Goal: Information Seeking & Learning: Learn about a topic

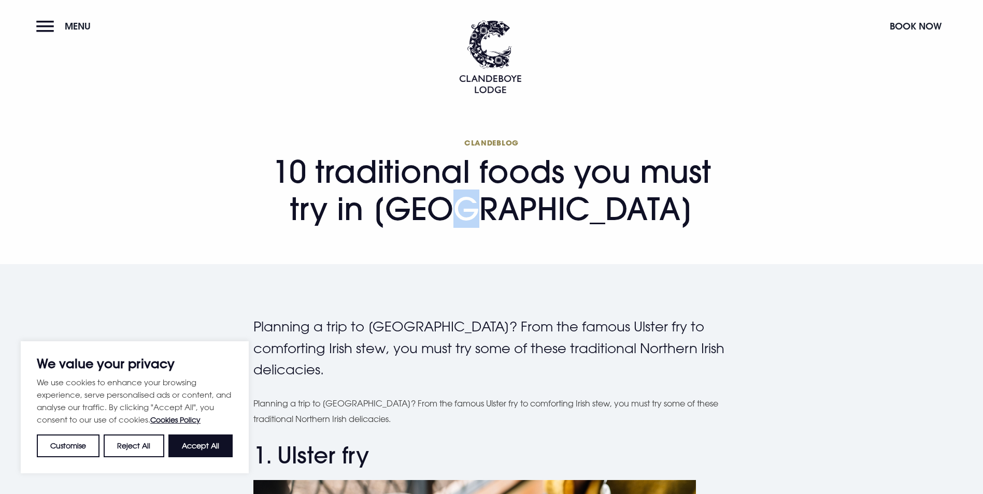
drag, startPoint x: 494, startPoint y: 186, endPoint x: 498, endPoint y: 165, distance: 21.5
click at [498, 165] on h1 "Clandeblog 10 traditional foods you must try in [GEOGRAPHIC_DATA]" at bounding box center [491, 183] width 477 height 90
drag, startPoint x: 99, startPoint y: 248, endPoint x: 249, endPoint y: 231, distance: 150.7
click at [102, 247] on section "Clandeblog 10 traditional foods you must try in [GEOGRAPHIC_DATA]" at bounding box center [491, 187] width 983 height 154
click at [130, 449] on button "Reject All" at bounding box center [134, 446] width 60 height 23
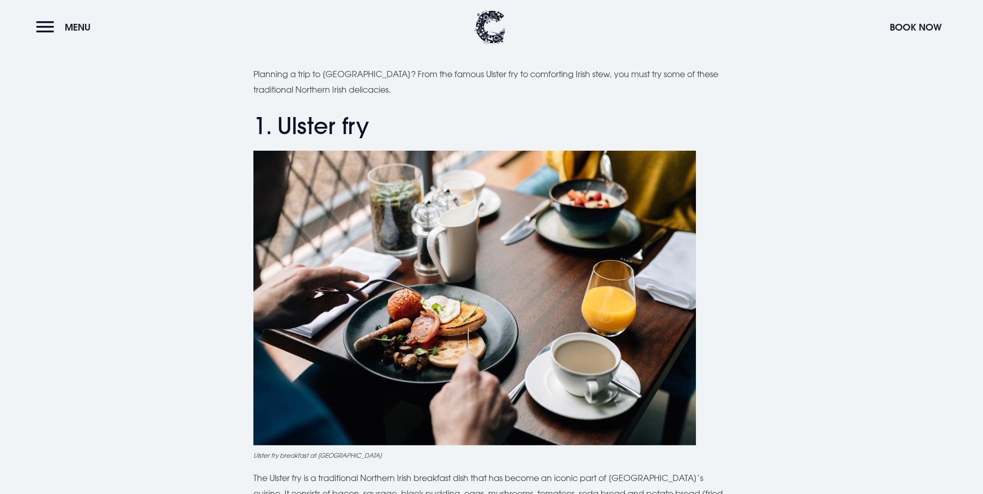
scroll to position [414, 0]
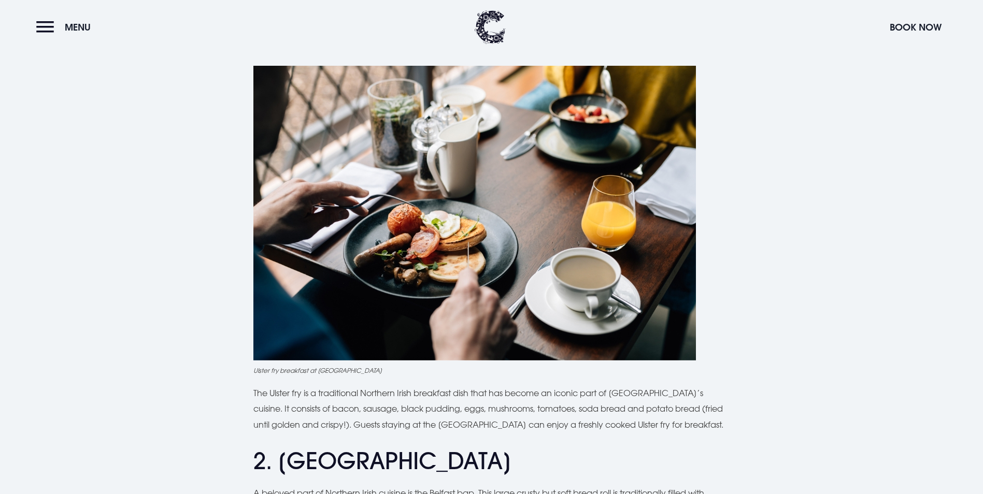
drag, startPoint x: 378, startPoint y: 28, endPoint x: 37, endPoint y: 221, distance: 391.4
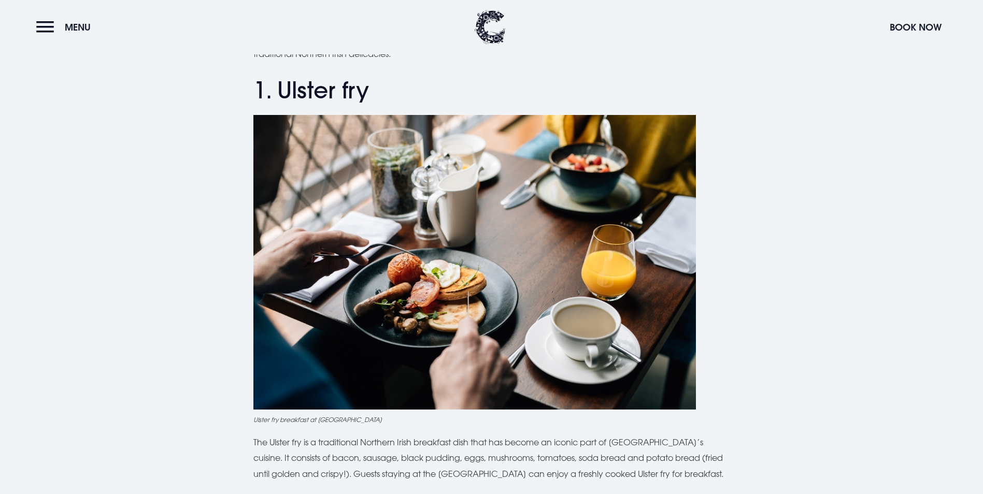
scroll to position [259, 0]
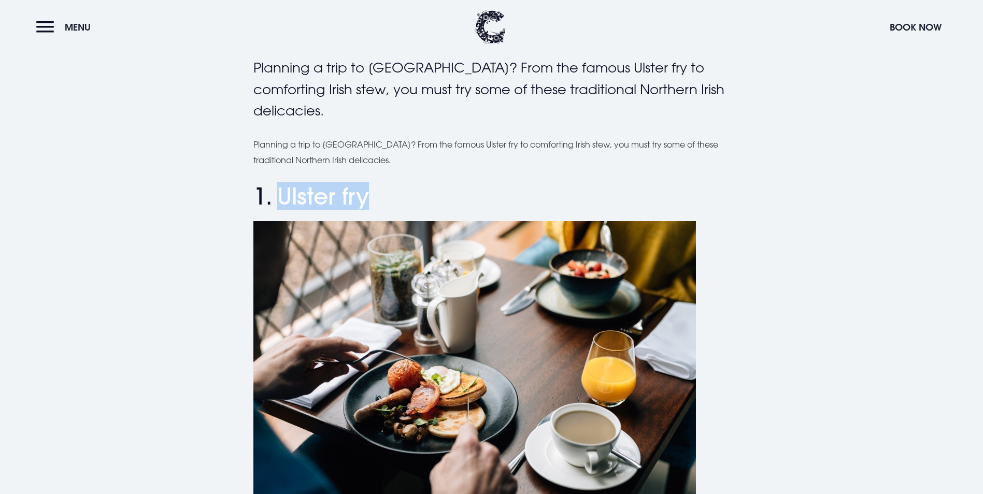
drag, startPoint x: 365, startPoint y: 203, endPoint x: 281, endPoint y: 195, distance: 84.3
click at [281, 195] on h2 "1. Ulster fry" at bounding box center [491, 196] width 477 height 27
copy h2 "Ulster fry"
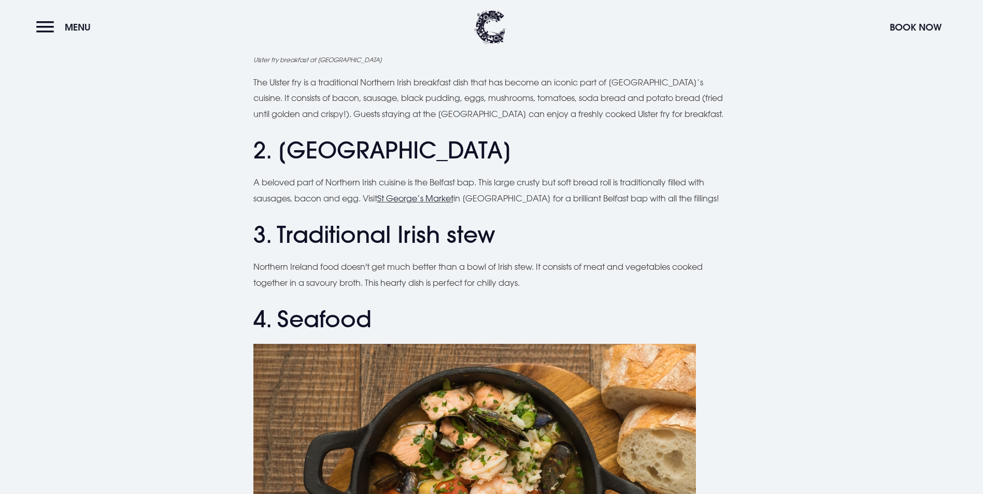
scroll to position [777, 0]
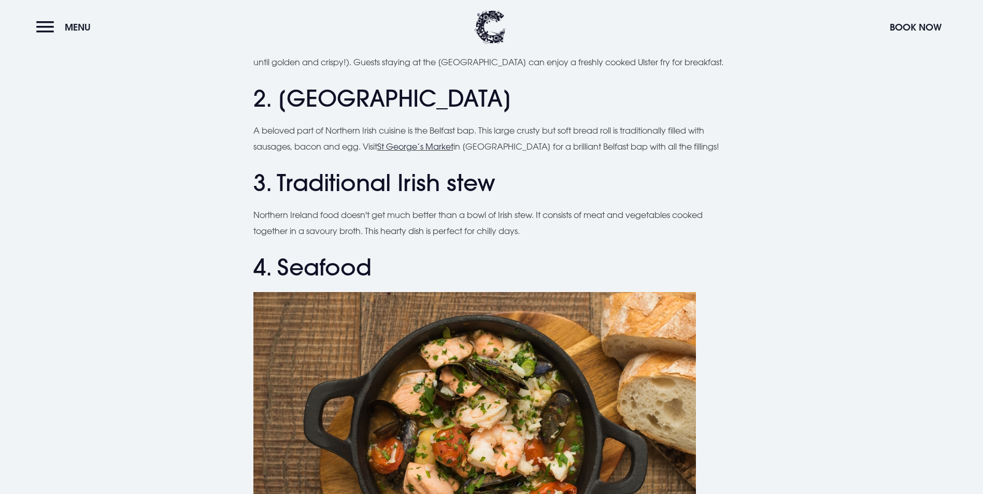
drag, startPoint x: 409, startPoint y: 120, endPoint x: 403, endPoint y: 111, distance: 10.4
click at [403, 111] on h2 "2. [GEOGRAPHIC_DATA]" at bounding box center [491, 98] width 477 height 27
drag, startPoint x: 403, startPoint y: 109, endPoint x: 254, endPoint y: 103, distance: 148.8
click at [254, 103] on h2 "2. [GEOGRAPHIC_DATA]" at bounding box center [491, 98] width 477 height 27
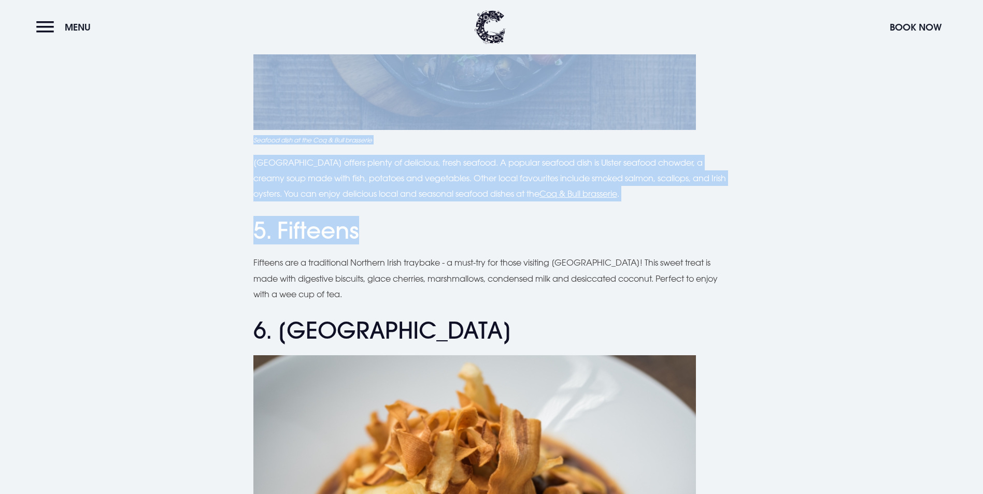
scroll to position [1227, 0]
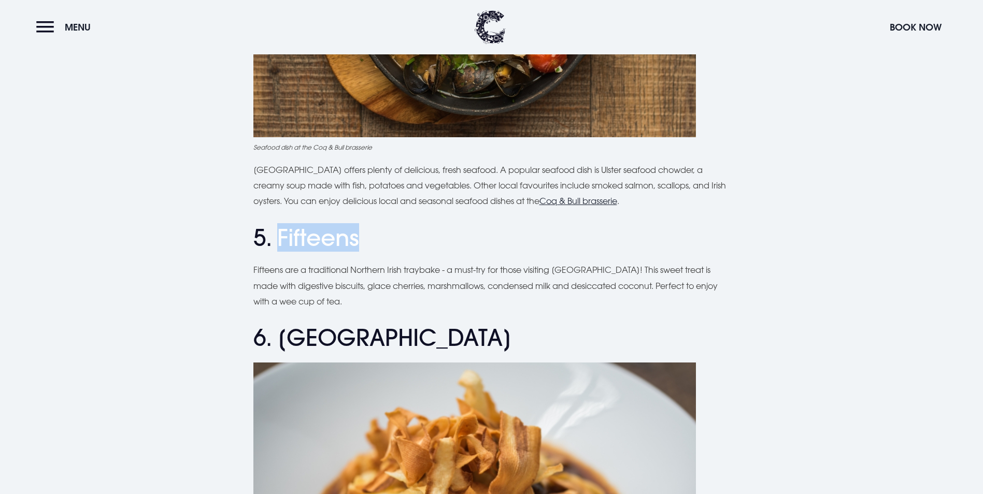
drag, startPoint x: 360, startPoint y: 74, endPoint x: 276, endPoint y: 233, distance: 179.8
click at [276, 233] on h2 "5. Fifteens" at bounding box center [491, 237] width 477 height 27
copy h2 "Fifteens"
